Goal: Task Accomplishment & Management: Manage account settings

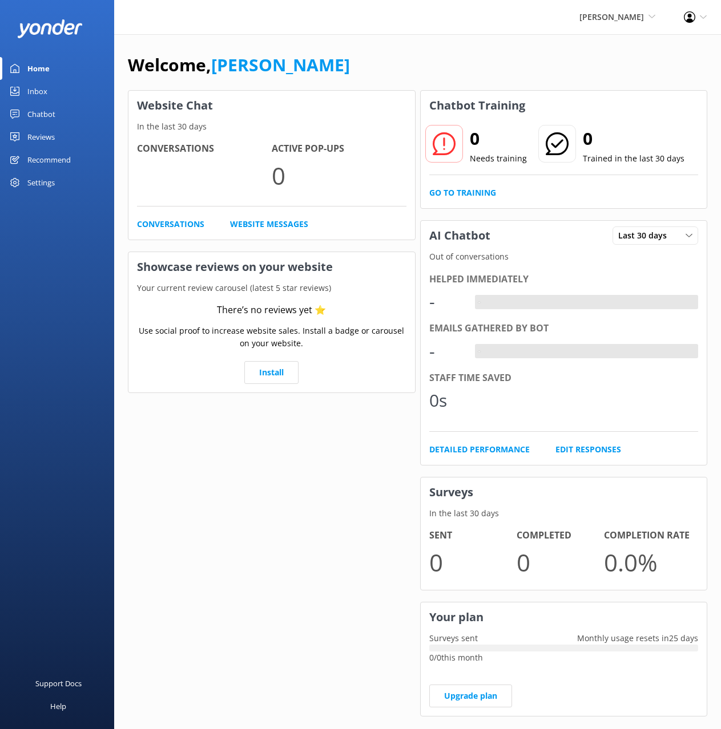
click at [356, 47] on div "Welcome, [PERSON_NAME] Website Chat In the last 30 days Conversations Active Po…" at bounding box center [417, 392] width 607 height 717
click at [75, 226] on div "Home Inbox Chatbot Content Products Chat Logs Website Widget Pop-up messages Re…" at bounding box center [57, 182] width 114 height 365
click at [57, 185] on div "Settings" at bounding box center [57, 182] width 114 height 23
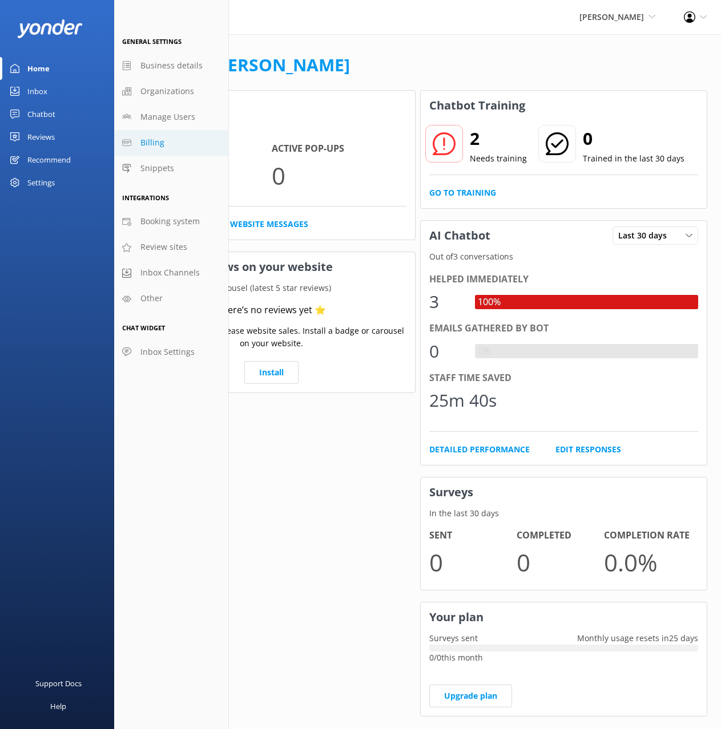
click at [176, 131] on link "Billing" at bounding box center [171, 143] width 114 height 26
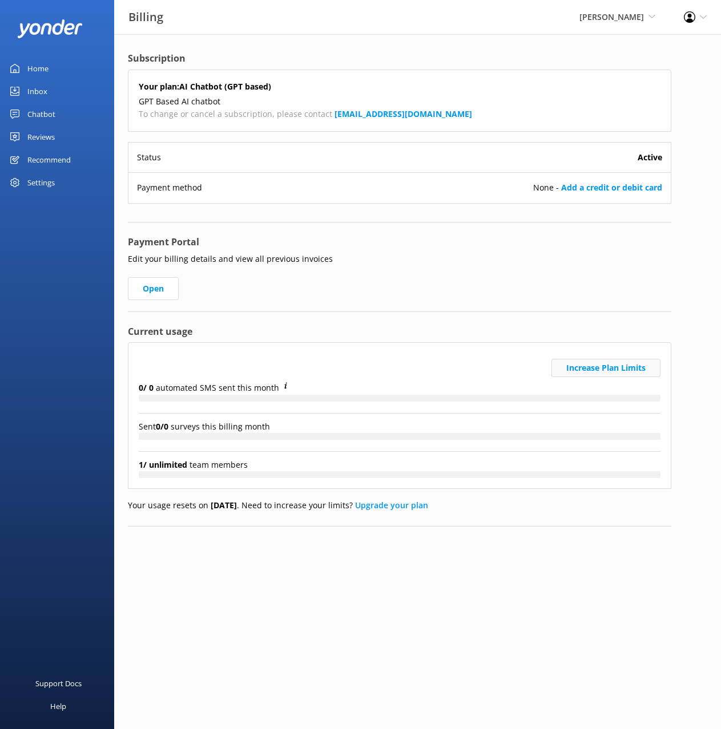
drag, startPoint x: 610, startPoint y: 316, endPoint x: 615, endPoint y: 369, distance: 53.4
click at [610, 316] on div "Subscription Your plan: AI Chatbot (GPT based) GPT Based AI chatbot To change o…" at bounding box center [399, 288] width 543 height 475
click at [610, 365] on button "Increase Plan Limits" at bounding box center [605, 368] width 109 height 18
click at [546, 251] on div "Payment Portal Edit your billing details and view all previous invoices Open" at bounding box center [399, 273] width 543 height 77
click at [427, 551] on div "Subscription Your plan: AI Chatbot (GPT based) GPT Based AI chatbot To change o…" at bounding box center [399, 298] width 571 height 528
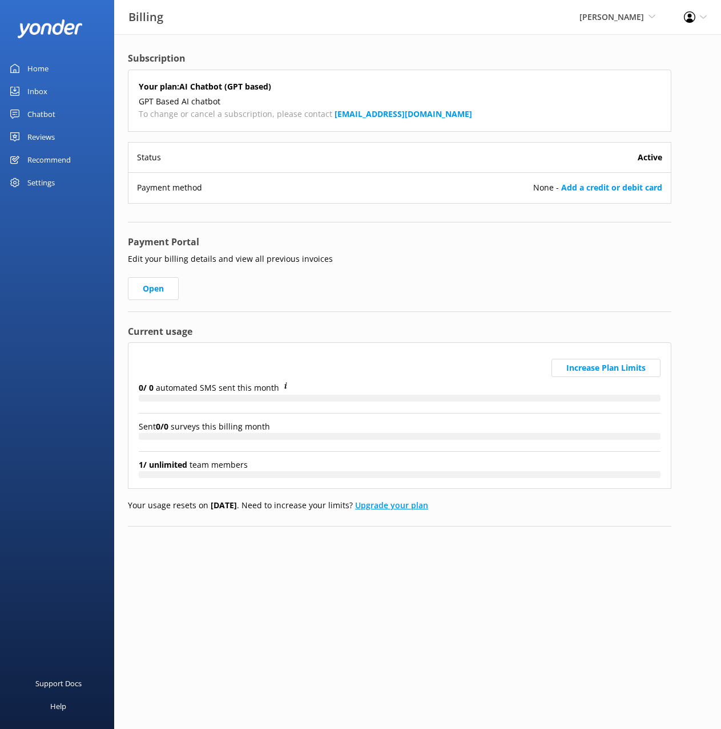
click at [416, 507] on link "Upgrade your plan" at bounding box center [391, 505] width 73 height 11
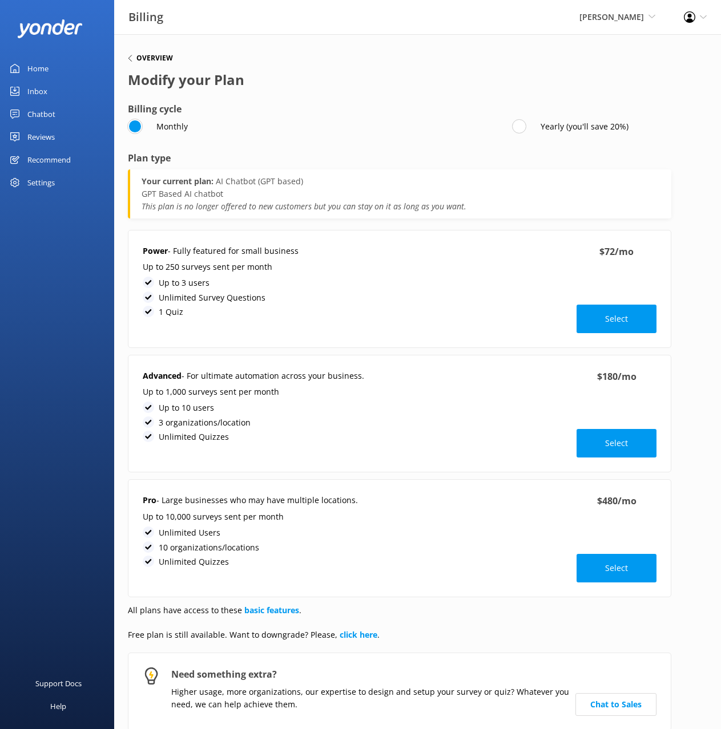
click at [152, 57] on h6 "Overview" at bounding box center [154, 58] width 37 height 7
